Goal: Task Accomplishment & Management: Use online tool/utility

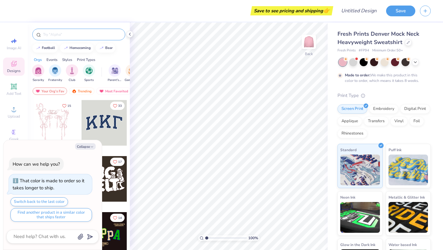
type textarea "x"
click at [88, 36] on input "text" at bounding box center [81, 34] width 79 height 6
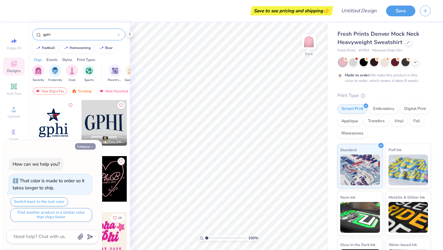
type input "gphi"
click at [88, 147] on button "Collapse" at bounding box center [85, 146] width 21 height 6
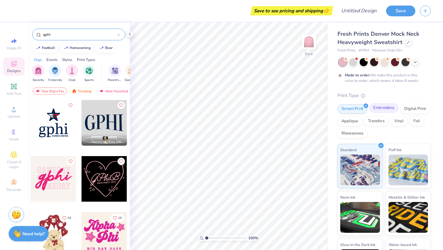
click at [377, 109] on div "Embroidery" at bounding box center [383, 107] width 29 height 9
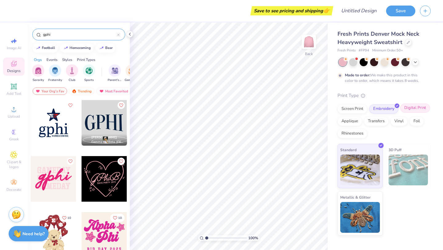
click at [411, 109] on div "Digital Print" at bounding box center [415, 107] width 30 height 9
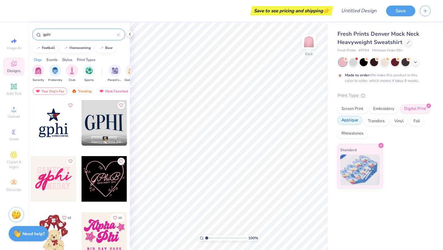
click at [350, 123] on div "Applique" at bounding box center [349, 120] width 25 height 9
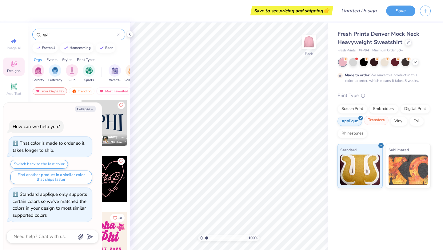
click at [379, 121] on div "Transfers" at bounding box center [376, 120] width 25 height 9
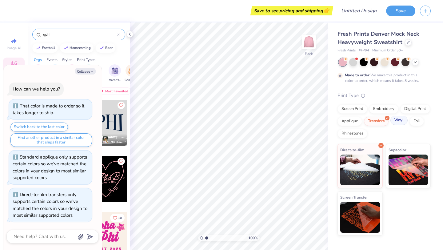
click at [399, 120] on div "Vinyl" at bounding box center [398, 120] width 17 height 9
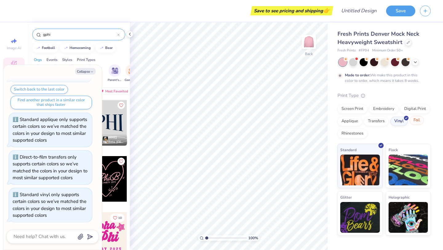
click at [421, 121] on div "Foil" at bounding box center [416, 120] width 14 height 9
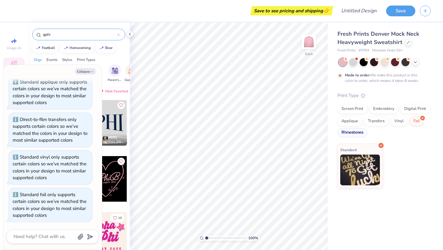
click at [350, 134] on div "Rhinestones" at bounding box center [352, 132] width 30 height 9
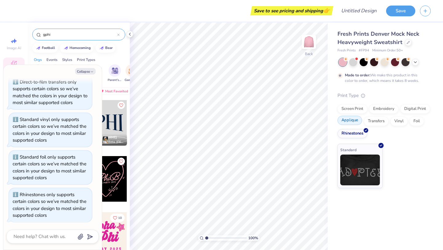
click at [352, 117] on div "Applique" at bounding box center [349, 120] width 25 height 9
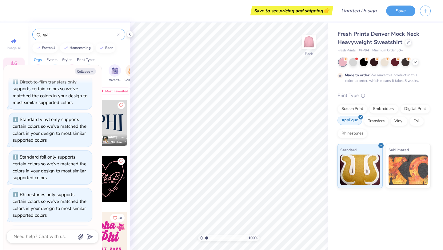
scroll to position [150, 0]
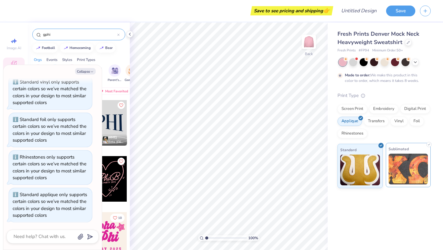
click at [397, 170] on img at bounding box center [408, 168] width 40 height 31
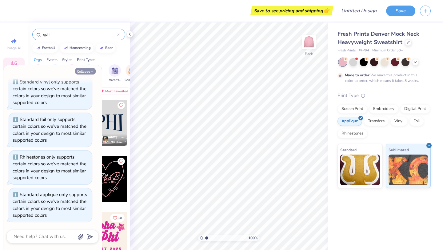
click at [84, 70] on button "Collapse" at bounding box center [85, 71] width 21 height 6
type textarea "x"
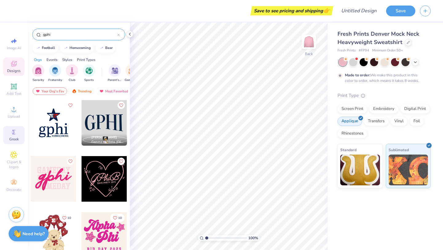
click at [14, 131] on circle at bounding box center [12, 131] width 3 height 3
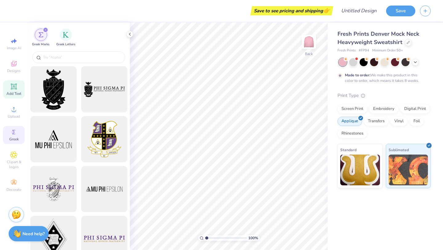
click at [15, 90] on div "Add Text" at bounding box center [14, 89] width 22 height 18
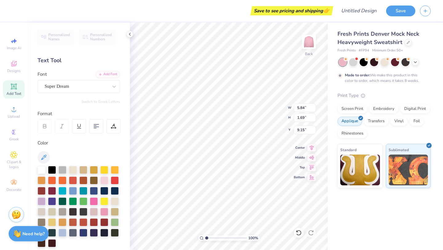
type textarea "GPHI"
click at [93, 203] on div at bounding box center [94, 201] width 8 height 8
click at [104, 213] on div at bounding box center [104, 211] width 8 height 8
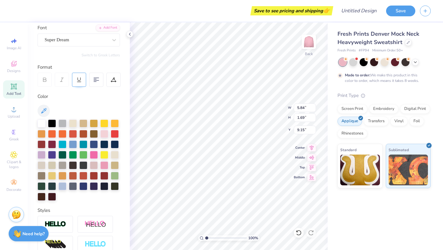
scroll to position [0, 0]
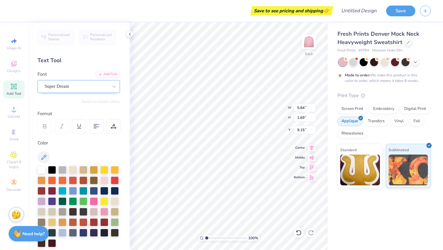
click at [85, 92] on div "Super Dream" at bounding box center [79, 86] width 82 height 13
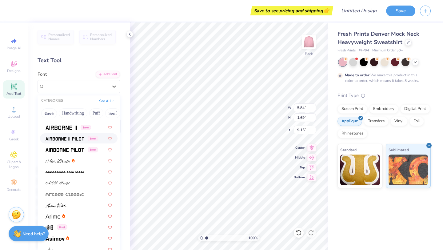
scroll to position [119, 0]
click at [379, 110] on div "Embroidery" at bounding box center [383, 107] width 29 height 9
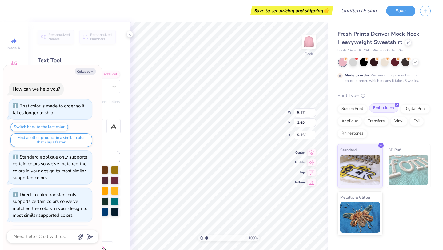
type textarea "x"
type input "5.17"
type input "9.16"
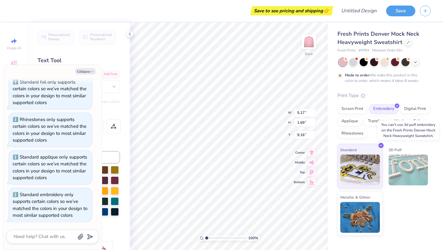
click at [403, 171] on img at bounding box center [408, 169] width 40 height 31
click at [411, 167] on img at bounding box center [408, 169] width 40 height 31
click at [416, 169] on img at bounding box center [408, 169] width 40 height 31
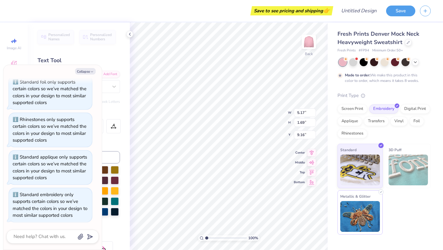
click at [366, 215] on img at bounding box center [360, 216] width 40 height 31
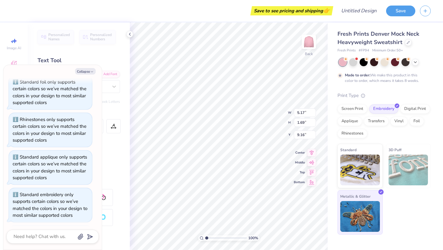
scroll to position [225, 0]
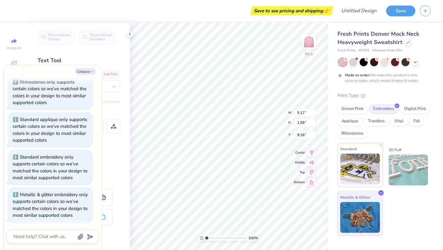
click at [361, 177] on img at bounding box center [360, 168] width 40 height 31
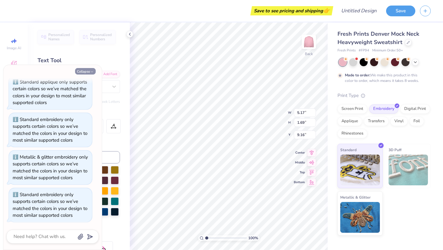
click at [89, 70] on button "Collapse" at bounding box center [85, 71] width 21 height 6
type textarea "x"
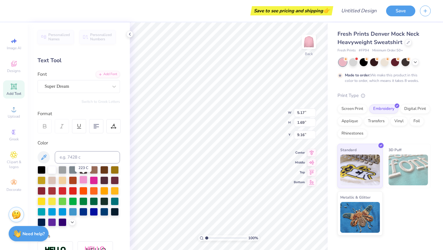
click at [83, 183] on div at bounding box center [83, 180] width 8 height 8
click at [43, 158] on icon at bounding box center [43, 156] width 5 height 5
click at [129, 34] on polyline at bounding box center [129, 34] width 1 height 2
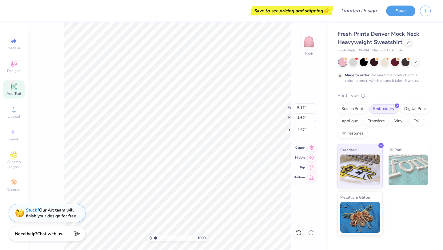
type input "8.84"
type input "11.70"
type input "3.82"
type input "3.37"
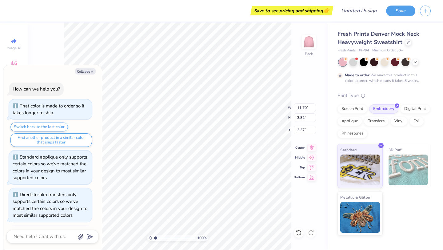
scroll to position [314, 0]
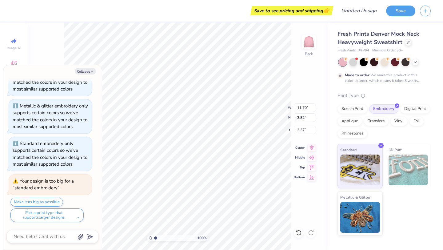
type textarea "x"
type input "6.18"
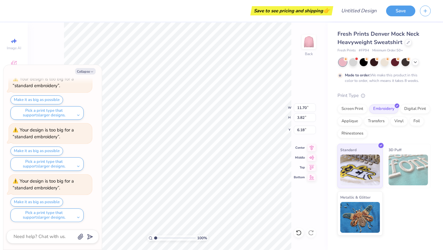
scroll to position [467, 0]
type textarea "x"
type input "3.59"
type textarea "x"
type input "3.56"
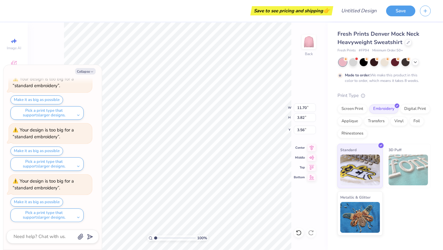
scroll to position [0, 0]
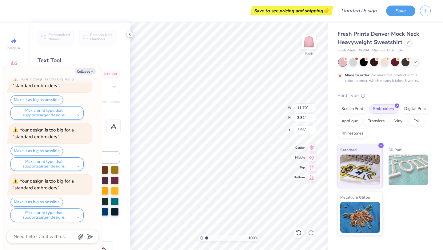
type textarea "x"
type input "3.00"
click at [408, 167] on img at bounding box center [408, 169] width 40 height 31
click at [410, 164] on img at bounding box center [408, 169] width 40 height 31
click at [86, 74] on button "Collapse" at bounding box center [85, 71] width 21 height 6
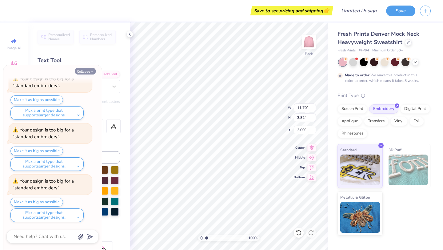
type textarea "x"
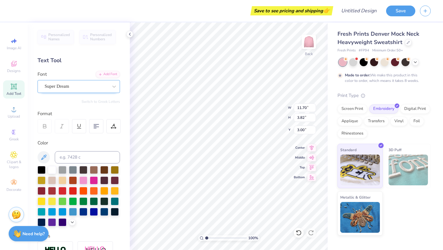
click at [91, 88] on div "Super Dream" at bounding box center [76, 87] width 65 height 10
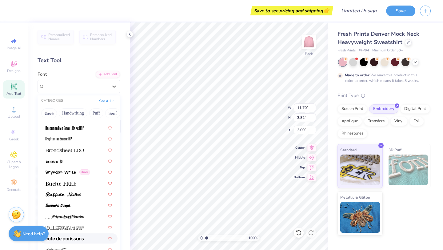
scroll to position [506, 0]
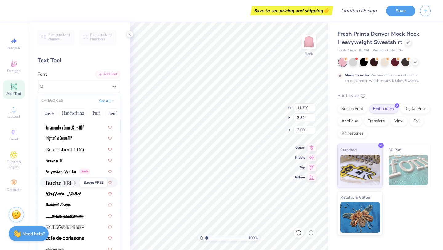
click at [76, 182] on img at bounding box center [61, 183] width 31 height 4
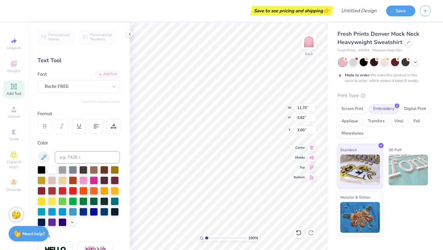
type input "11.86"
type input "3.68"
type input "3.07"
click at [105, 88] on div "Buche FREE" at bounding box center [76, 87] width 65 height 10
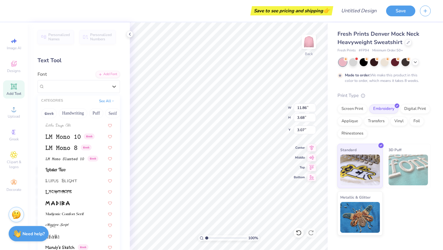
scroll to position [2081, 0]
click at [62, 182] on img at bounding box center [62, 180] width 32 height 4
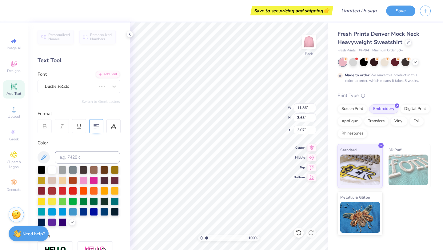
type input "13.51"
type input "5.67"
type input "2.08"
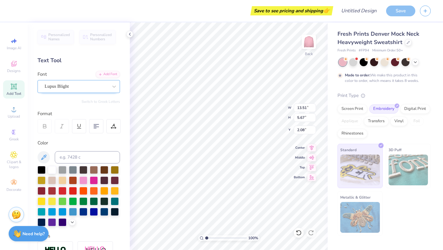
click at [80, 86] on div "Lupus Blight" at bounding box center [76, 87] width 65 height 10
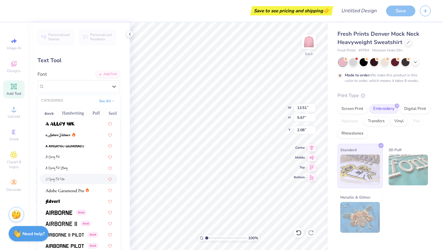
scroll to position [23, 0]
click at [66, 222] on img at bounding box center [61, 223] width 31 height 4
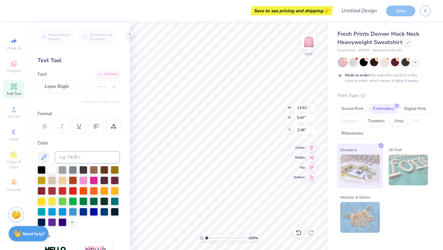
type input "11.01"
type input "4.00"
type input "2.91"
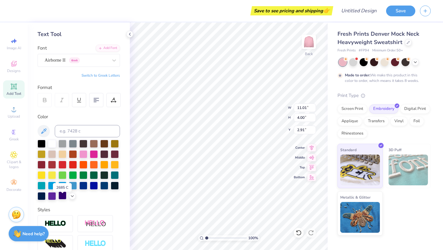
scroll to position [30, 0]
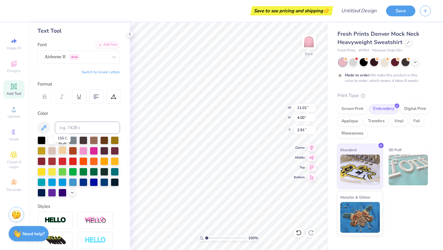
click at [62, 150] on div at bounding box center [62, 150] width 8 height 8
click at [419, 122] on div "Foil" at bounding box center [416, 120] width 14 height 9
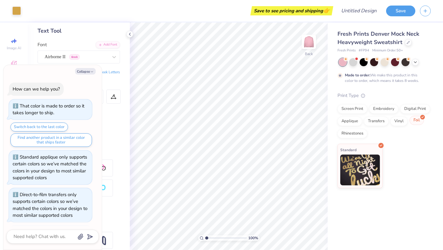
scroll to position [606, 0]
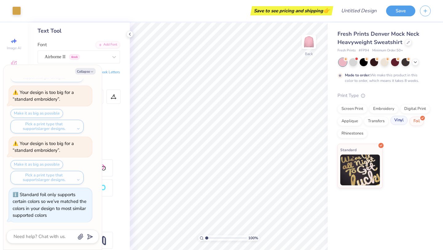
click at [400, 117] on div "Vinyl" at bounding box center [398, 120] width 17 height 9
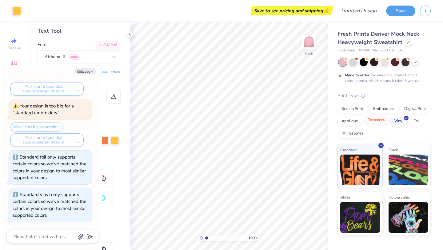
click at [374, 118] on div "Transfers" at bounding box center [376, 120] width 25 height 9
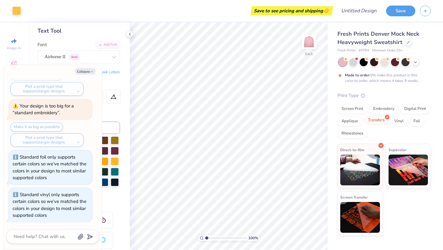
scroll to position [682, 0]
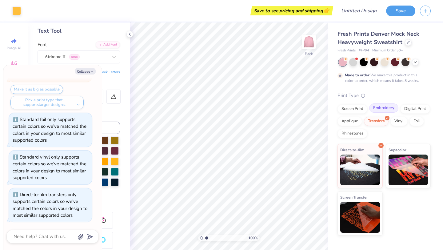
click at [377, 109] on div "Embroidery" at bounding box center [383, 107] width 29 height 9
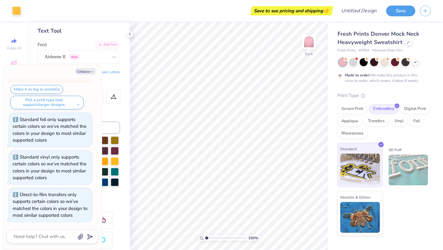
click at [371, 165] on img at bounding box center [360, 168] width 40 height 31
type textarea "x"
